Goal: Information Seeking & Learning: Learn about a topic

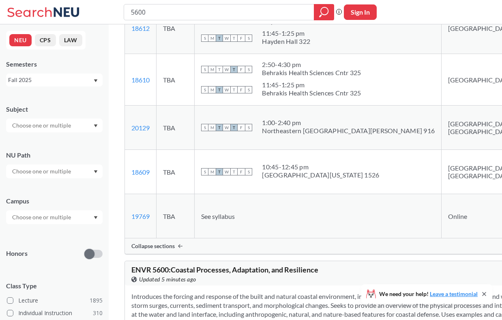
scroll to position [285, 0]
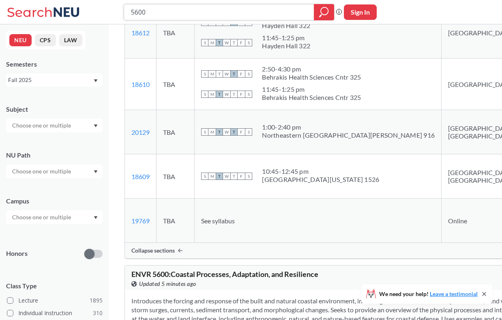
click at [220, 11] on input "5600" at bounding box center [219, 12] width 178 height 14
type input "、"
click at [64, 123] on input "text" at bounding box center [42, 126] width 68 height 10
click at [48, 141] on div "CS ( 114 )" at bounding box center [57, 139] width 92 height 9
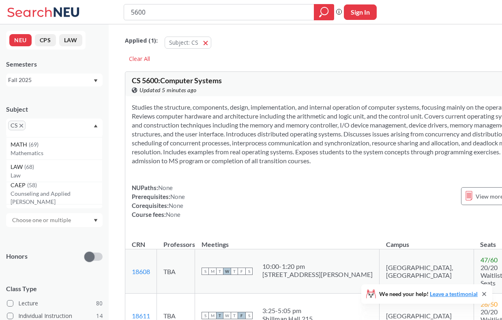
scroll to position [81, 0]
click at [81, 106] on div "Subject" at bounding box center [54, 109] width 97 height 9
click at [59, 225] on div at bounding box center [54, 220] width 97 height 14
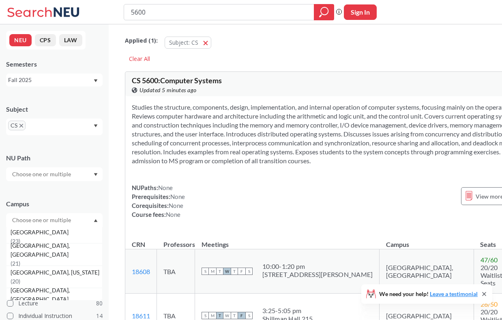
scroll to position [83, 0]
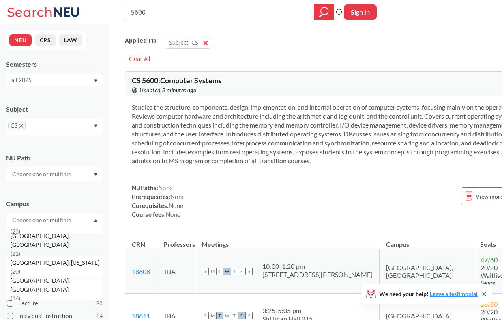
click at [55, 245] on span "[GEOGRAPHIC_DATA], [GEOGRAPHIC_DATA]" at bounding box center [57, 240] width 92 height 18
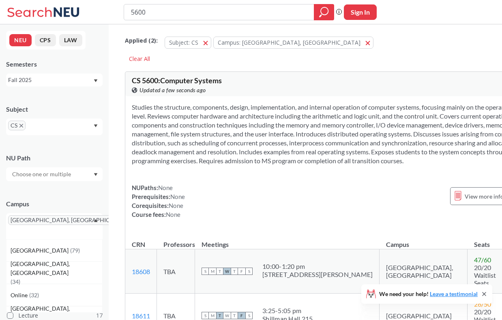
click at [60, 192] on div "Campus [GEOGRAPHIC_DATA], [GEOGRAPHIC_DATA] [GEOGRAPHIC_DATA] ( 79 ) [GEOGRAPHI…" at bounding box center [54, 215] width 97 height 48
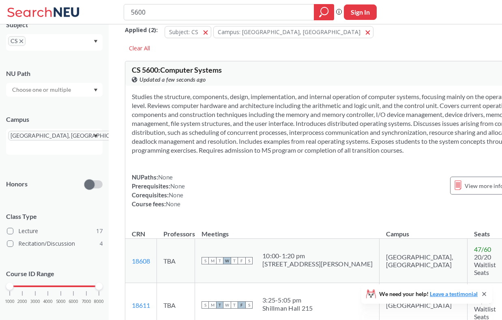
scroll to position [13, 0]
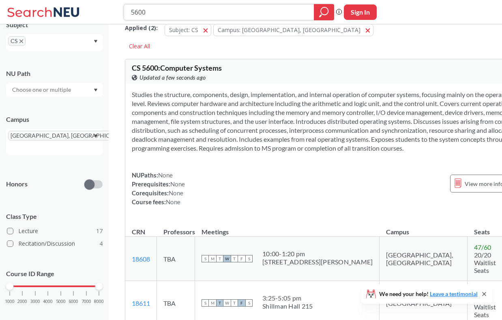
click at [252, 11] on input "5600" at bounding box center [219, 12] width 178 height 14
type input "、"
click at [319, 8] on icon "magnifying glass" at bounding box center [324, 11] width 10 height 11
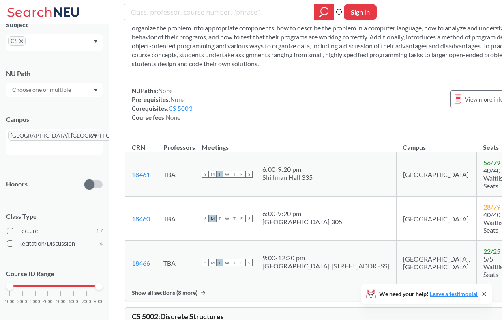
scroll to position [182, 0]
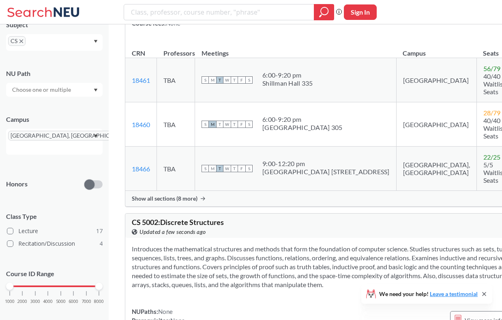
click at [190, 202] on span "Show all sections (8 more)" at bounding box center [165, 198] width 66 height 7
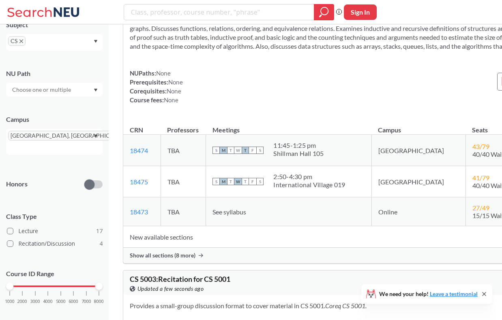
scroll to position [768, 0]
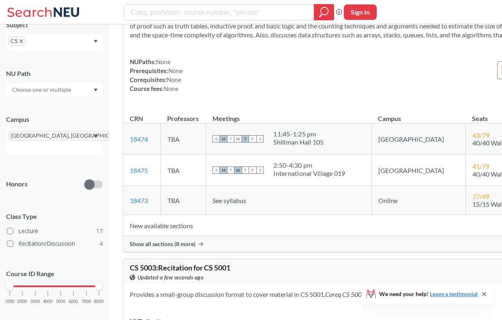
click at [173, 248] on span "Show all sections (8 more)" at bounding box center [163, 243] width 66 height 7
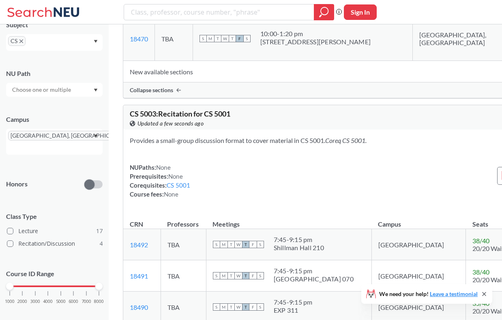
scroll to position [1411, 0]
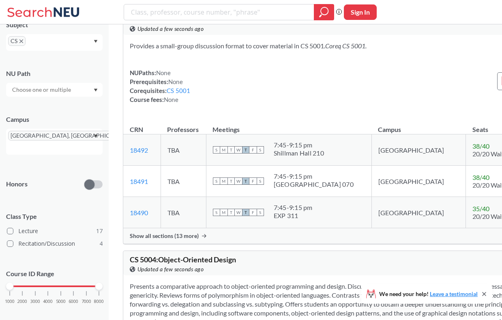
click at [182, 239] on span "Show all sections (13 more)" at bounding box center [164, 235] width 69 height 7
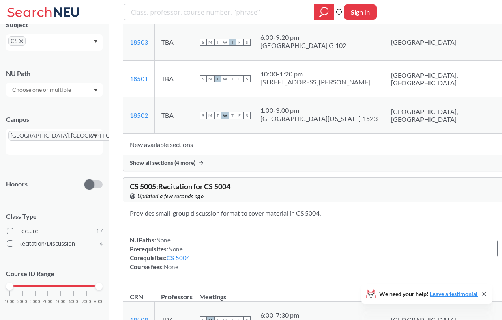
scroll to position [2401, 0]
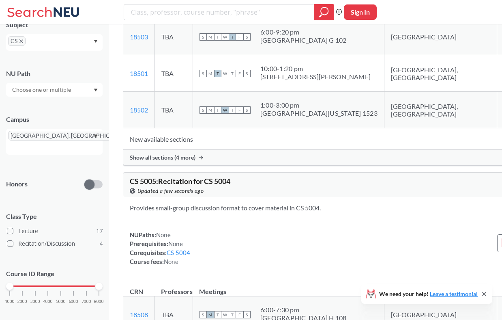
click at [181, 165] on div "Show all sections (4 more)" at bounding box center [360, 157] width 474 height 15
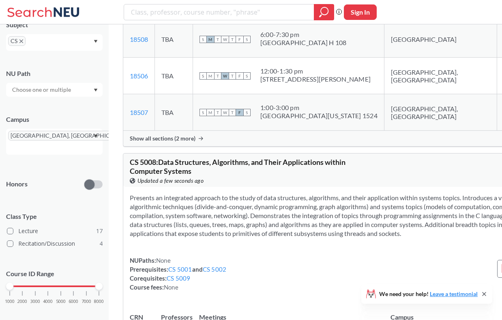
scroll to position [2952, 0]
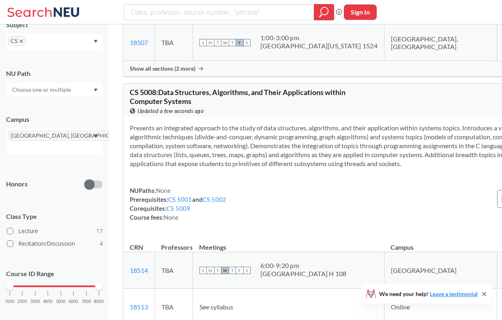
click at [185, 72] on span "Show all sections (2 more)" at bounding box center [163, 68] width 66 height 7
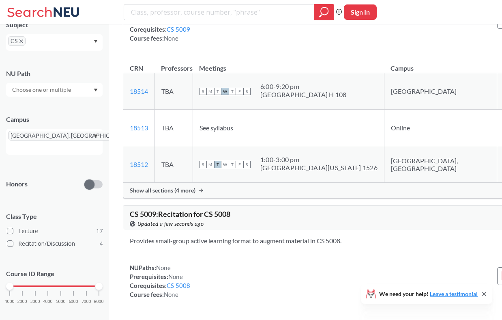
click at [183, 194] on span "Show all sections (4 more)" at bounding box center [163, 190] width 66 height 7
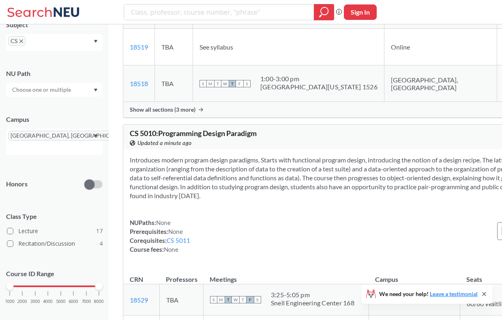
scroll to position [3792, 0]
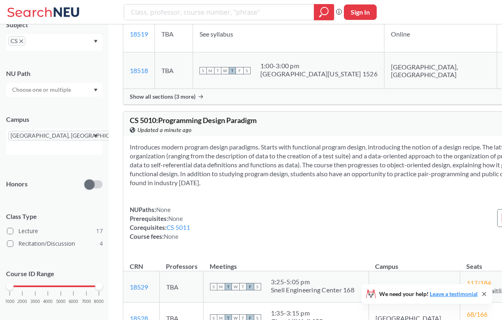
click at [182, 104] on div "Show all sections (3 more)" at bounding box center [360, 96] width 474 height 15
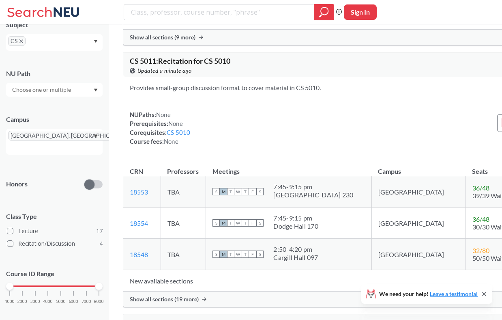
scroll to position [4259, 0]
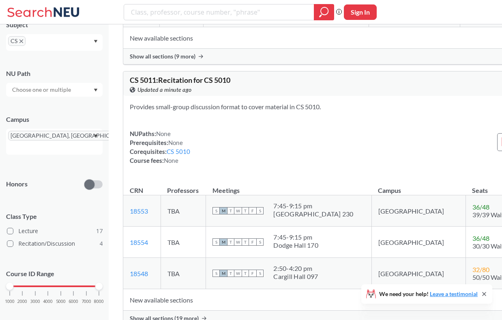
click at [181, 60] on span "Show all sections (9 more)" at bounding box center [163, 56] width 66 height 7
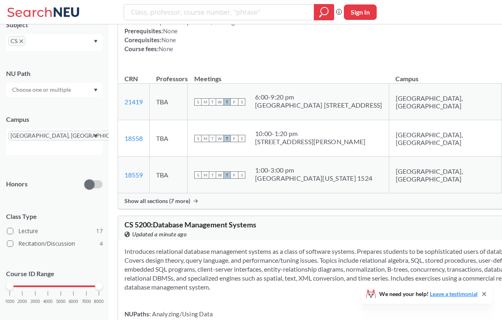
scroll to position [4987, 0]
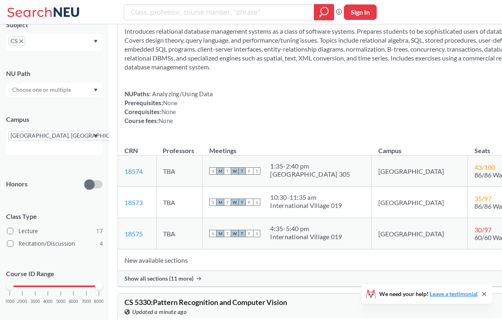
scroll to position [6076, 0]
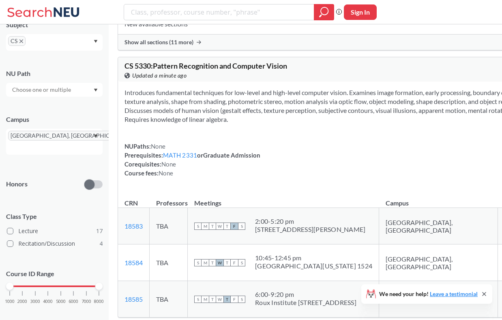
scroll to position [6732, 0]
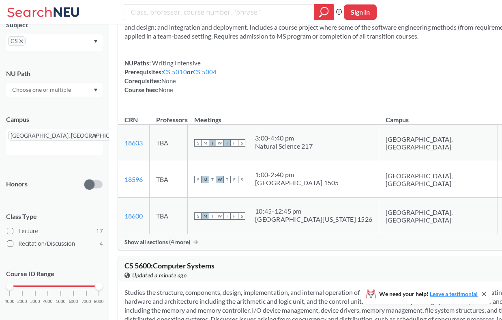
scroll to position [7908, 0]
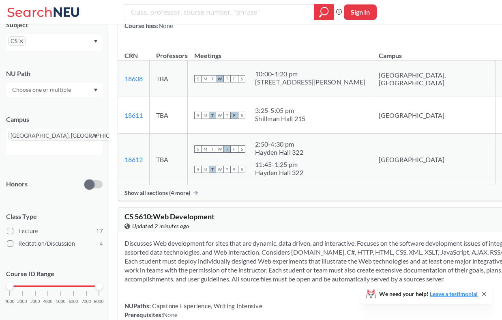
scroll to position [8303, 0]
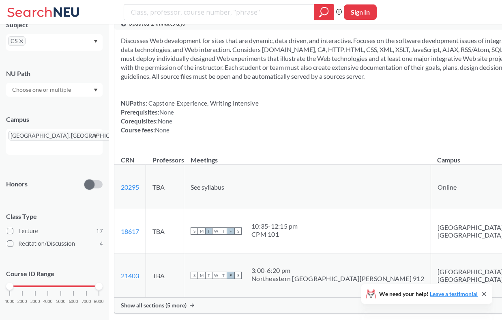
scroll to position [8718, 0]
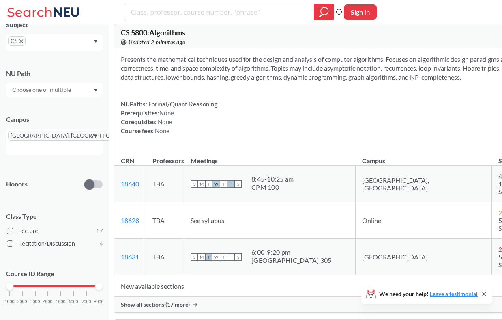
scroll to position [9293, 0]
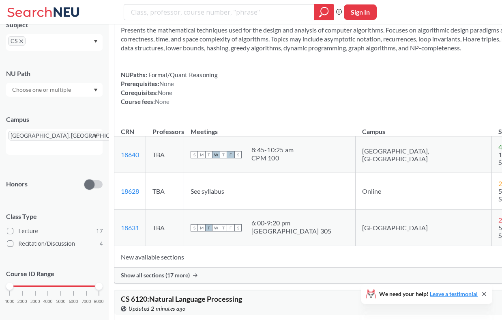
scroll to position [9443, 0]
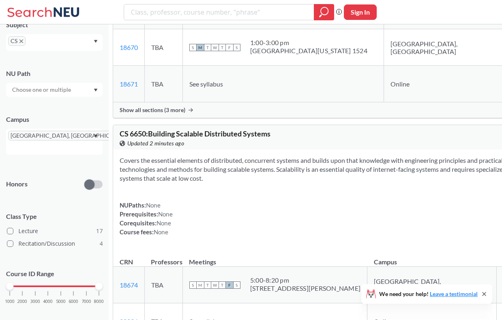
scroll to position [10941, 0]
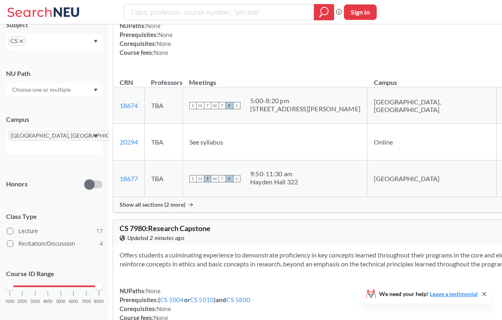
scroll to position [11347, 0]
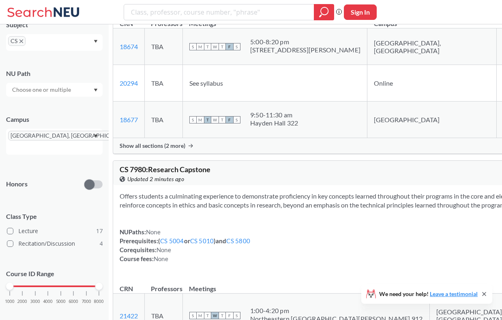
scroll to position [11405, 0]
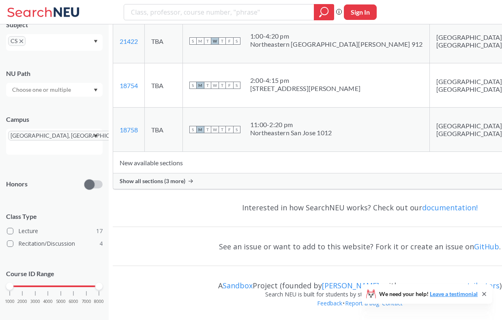
scroll to position [12181, 0]
click at [181, 185] on span "Show all sections (3 more)" at bounding box center [153, 180] width 66 height 7
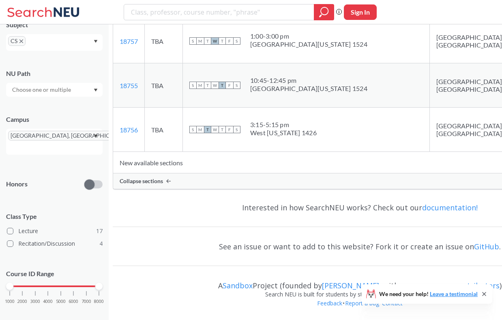
scroll to position [12343, 0]
